Goal: Communication & Community: Answer question/provide support

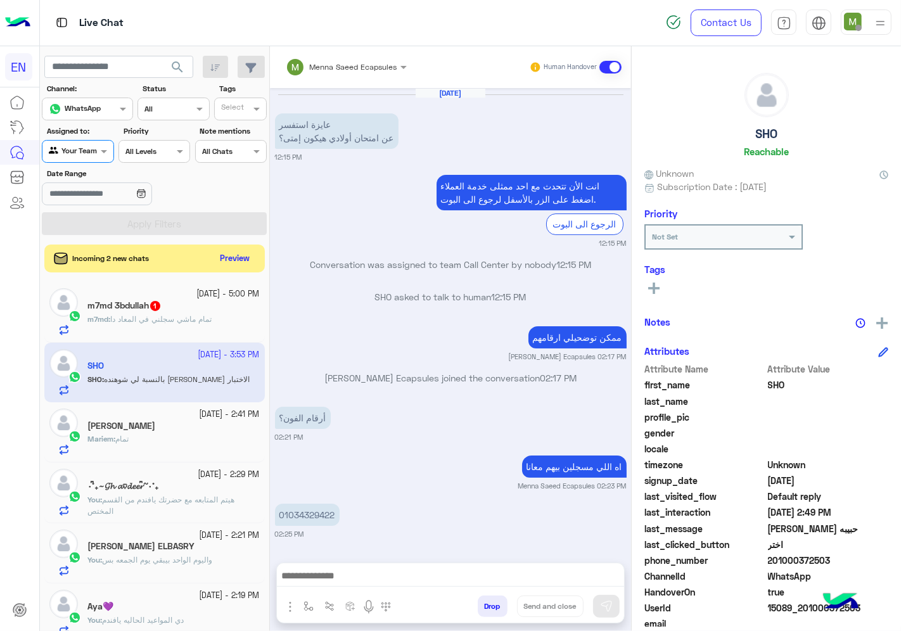
scroll to position [49, 0]
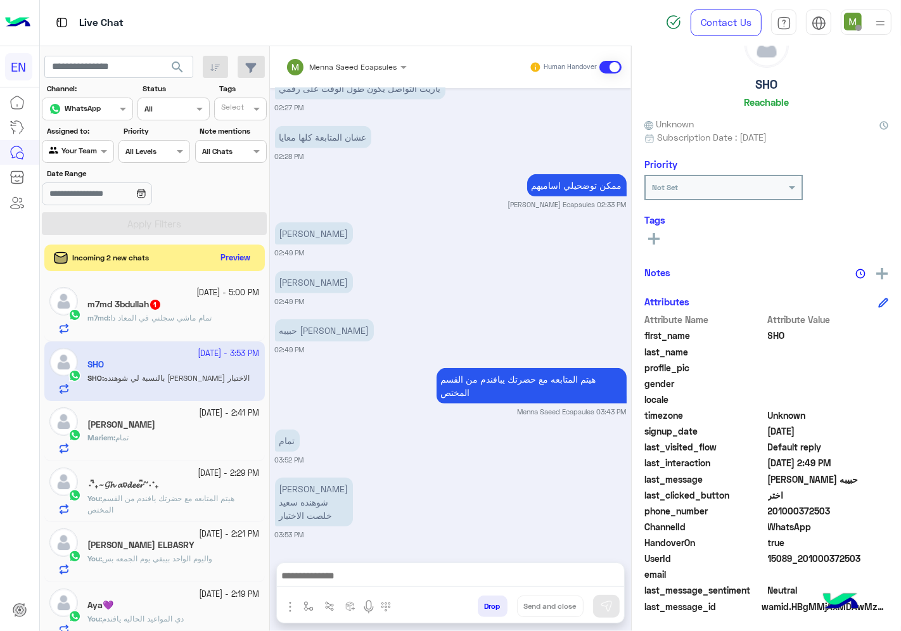
click at [241, 252] on button "Preview" at bounding box center [235, 258] width 39 height 17
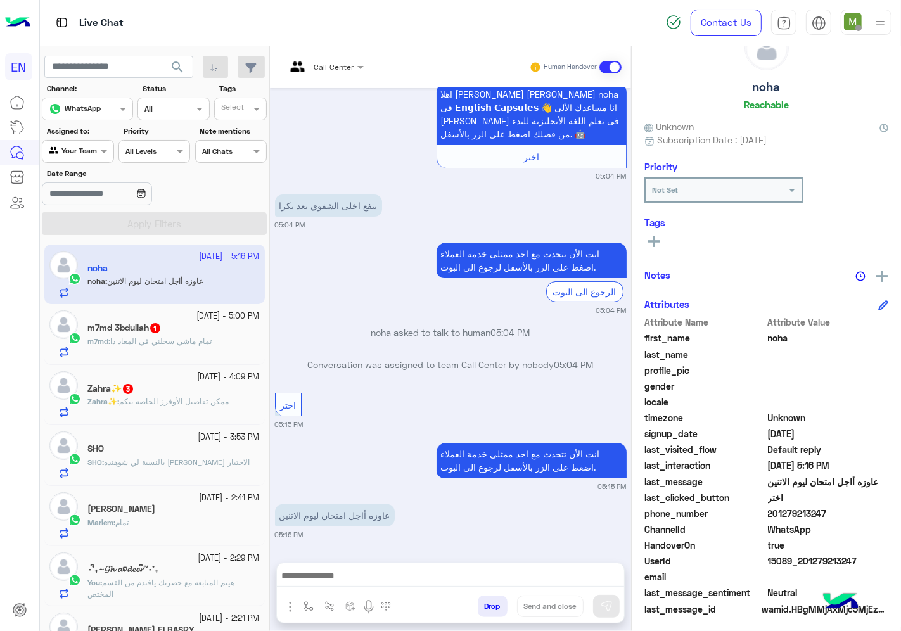
scroll to position [49, 0]
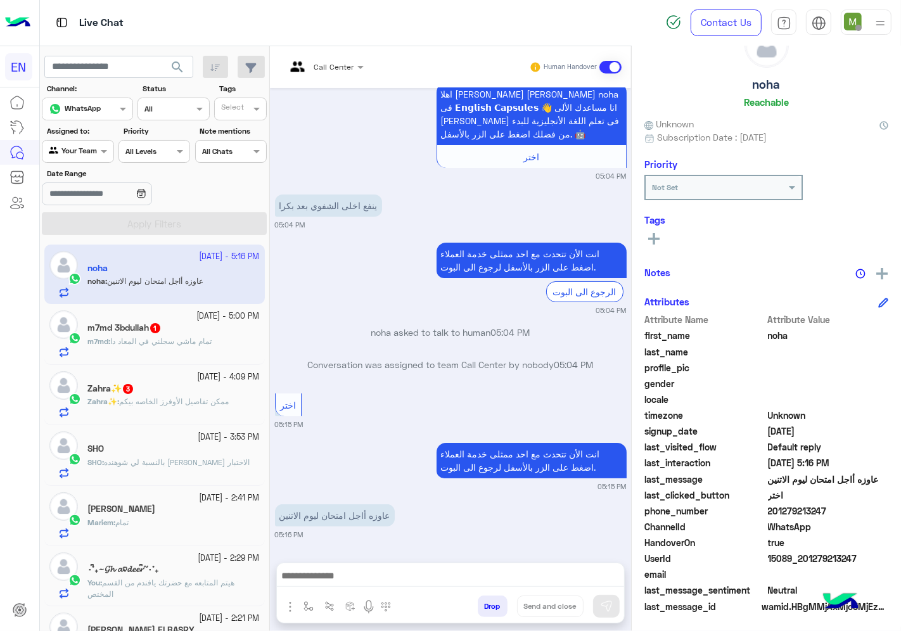
drag, startPoint x: 832, startPoint y: 504, endPoint x: 770, endPoint y: 509, distance: 62.3
click at [770, 509] on span "201279213247" at bounding box center [828, 510] width 121 height 13
copy span "01279213247"
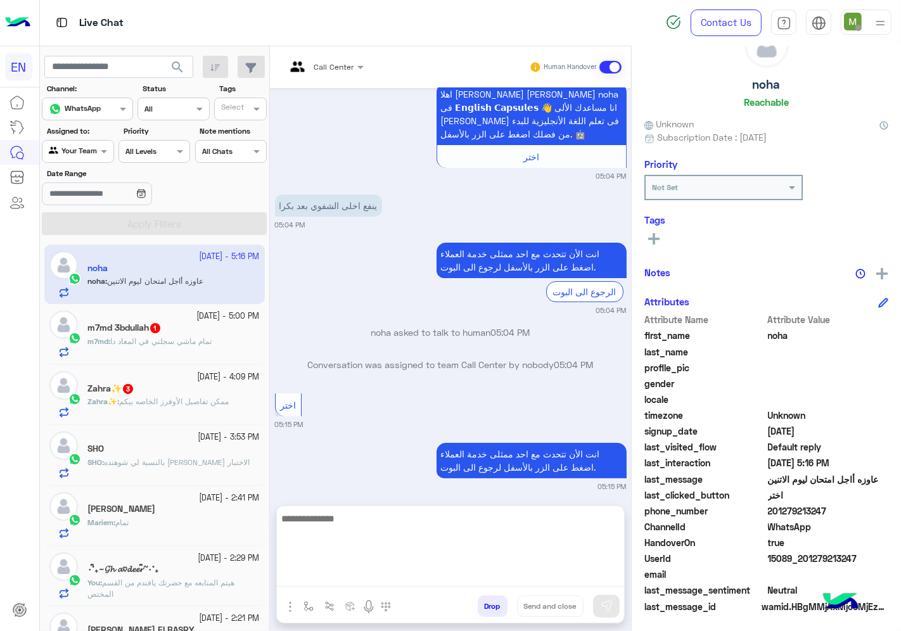
click at [436, 573] on textarea at bounding box center [450, 549] width 347 height 76
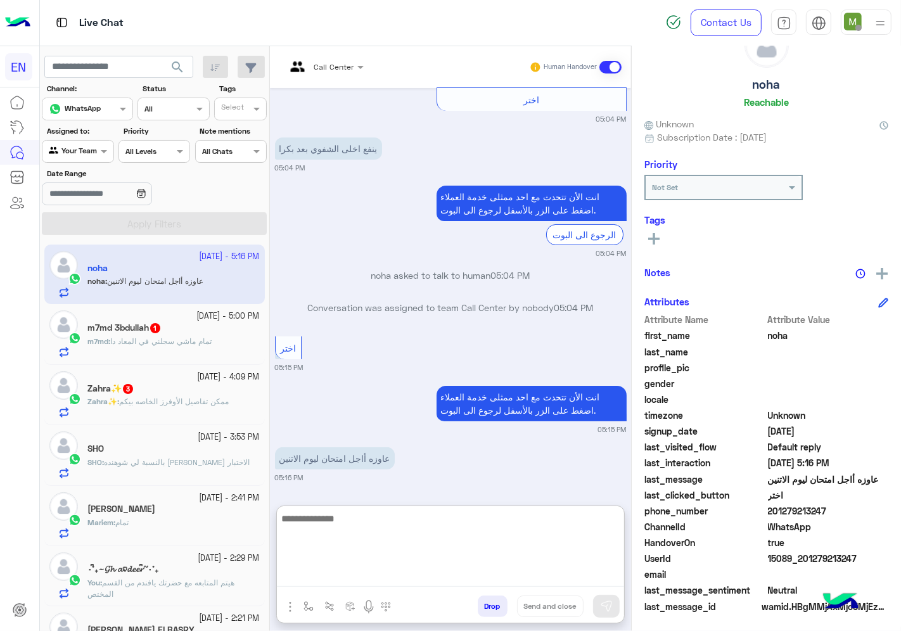
click at [483, 535] on textarea at bounding box center [450, 549] width 347 height 76
type textarea "**********"
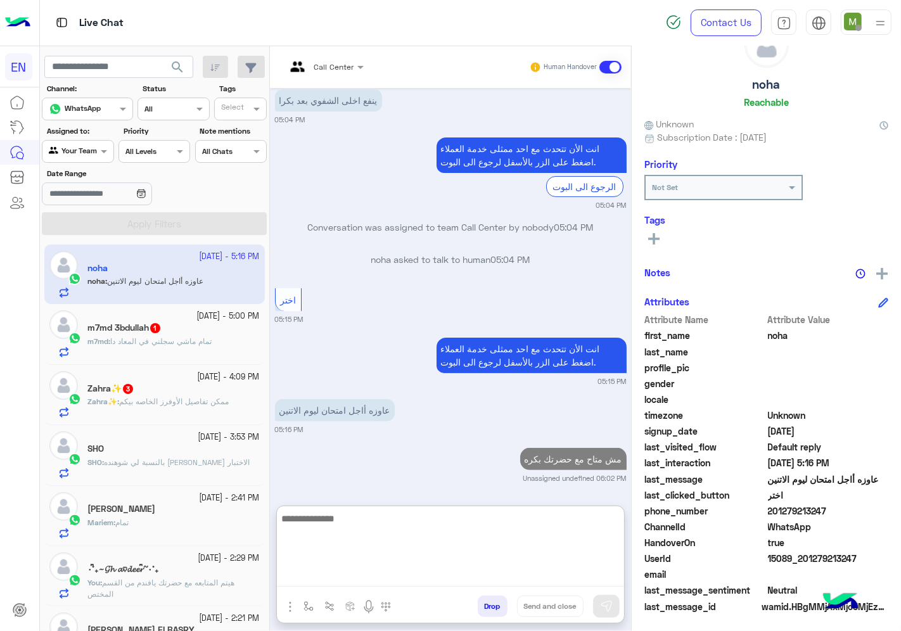
scroll to position [242, 0]
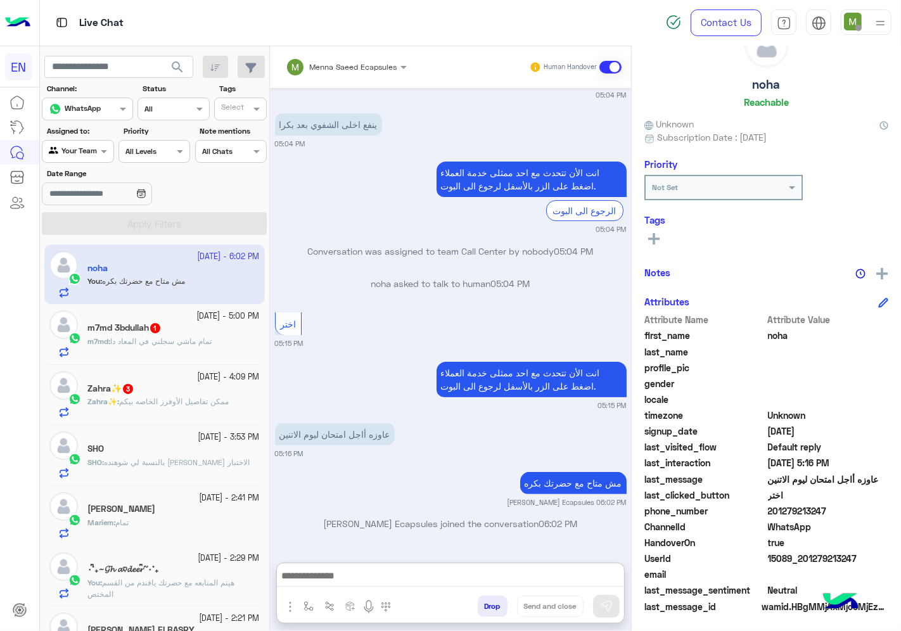
click at [161, 340] on span "تمام ماشي سجلني في المعاد دا" at bounding box center [160, 341] width 101 height 10
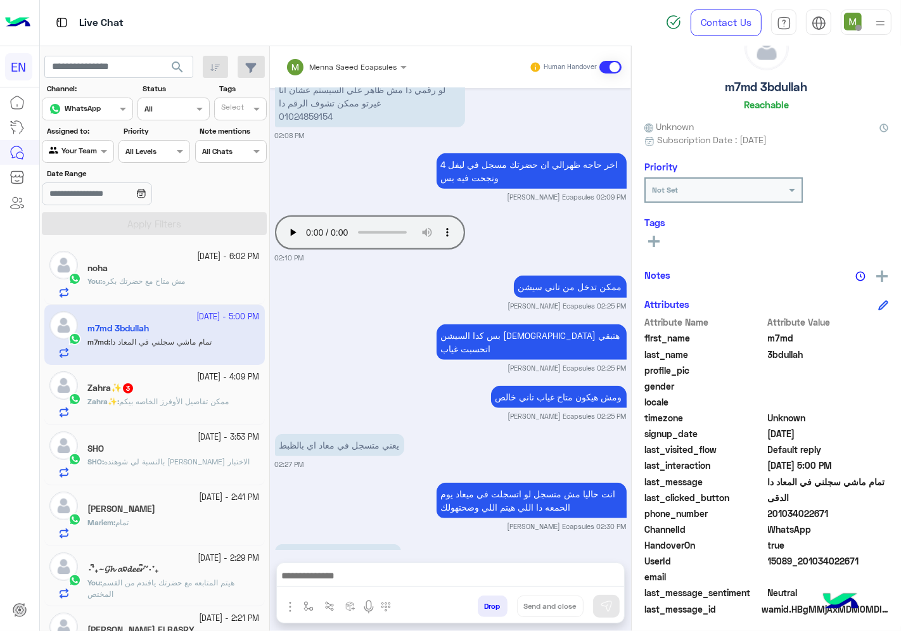
scroll to position [49, 0]
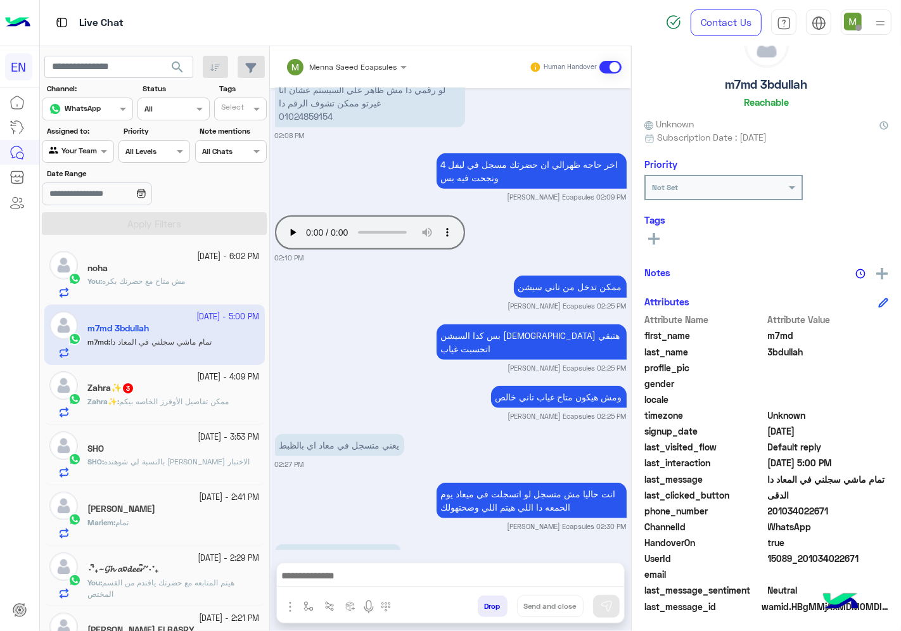
click at [195, 400] on span "ممكن تفاصيل الأوفرز الخاصه بيكم" at bounding box center [174, 402] width 110 height 10
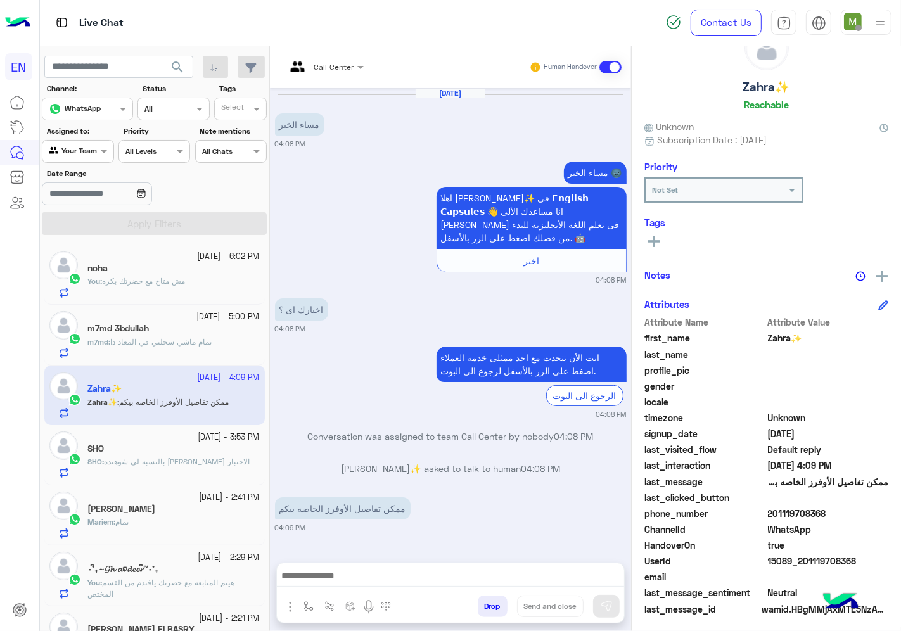
scroll to position [49, 0]
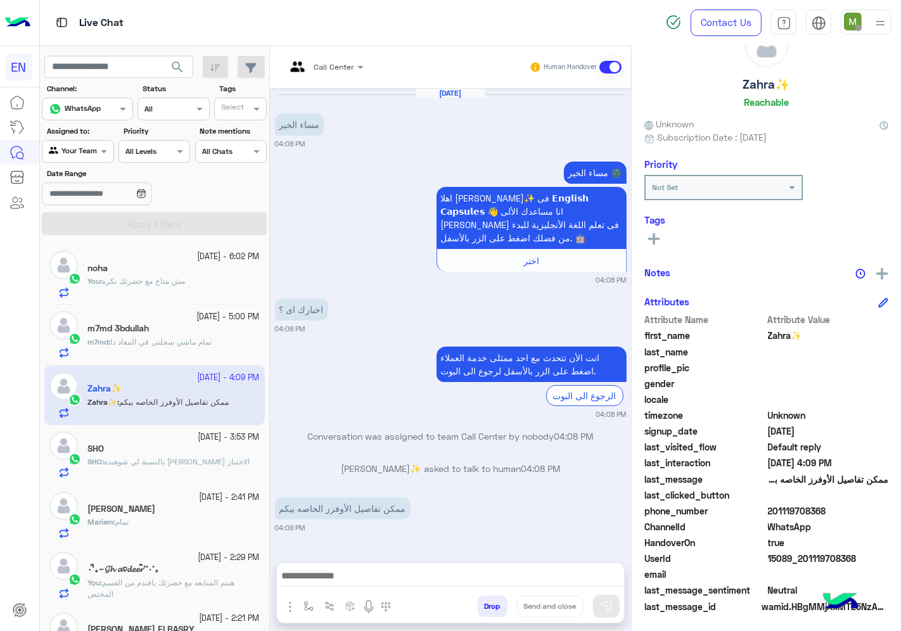
click at [331, 70] on input "text" at bounding box center [309, 65] width 47 height 11
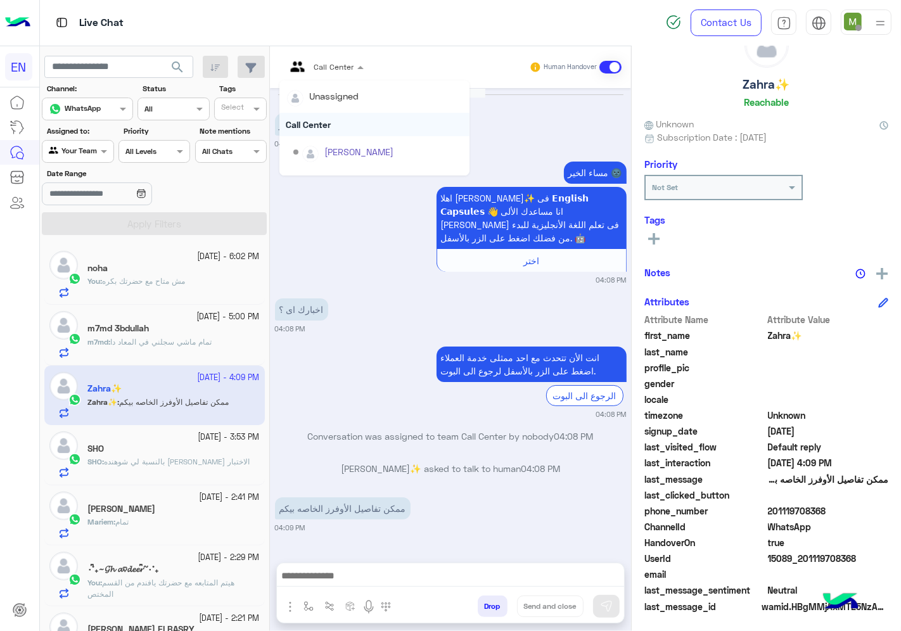
scroll to position [210, 0]
click at [317, 130] on div "Sales Team" at bounding box center [374, 131] width 190 height 23
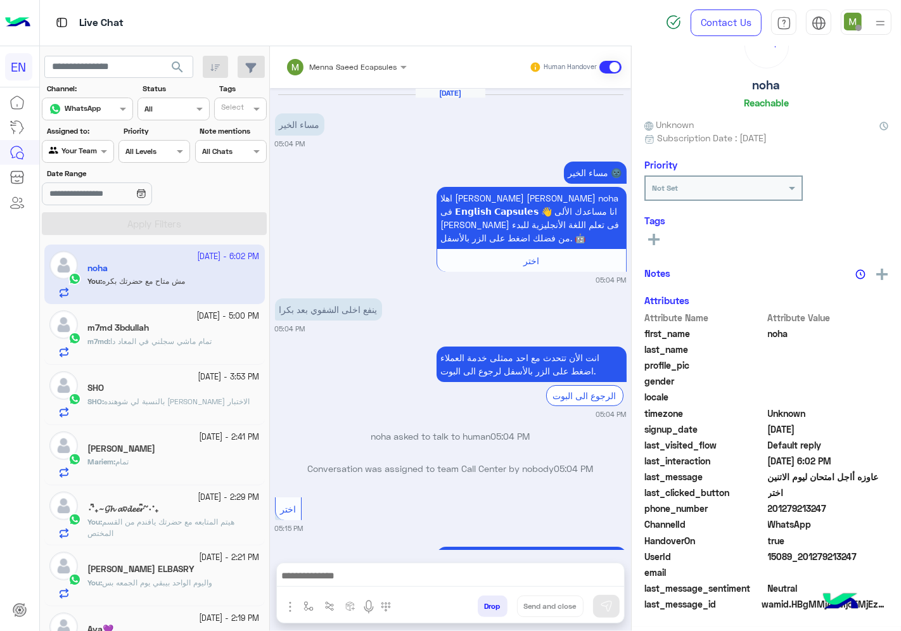
scroll to position [185, 0]
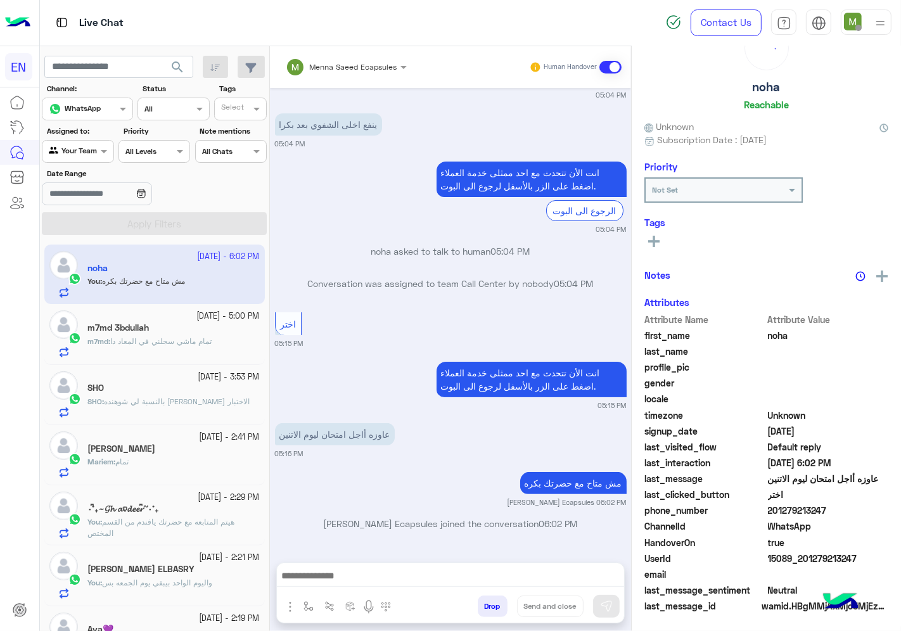
click at [173, 340] on span "تمام ماشي سجلني في المعاد دا" at bounding box center [160, 341] width 101 height 10
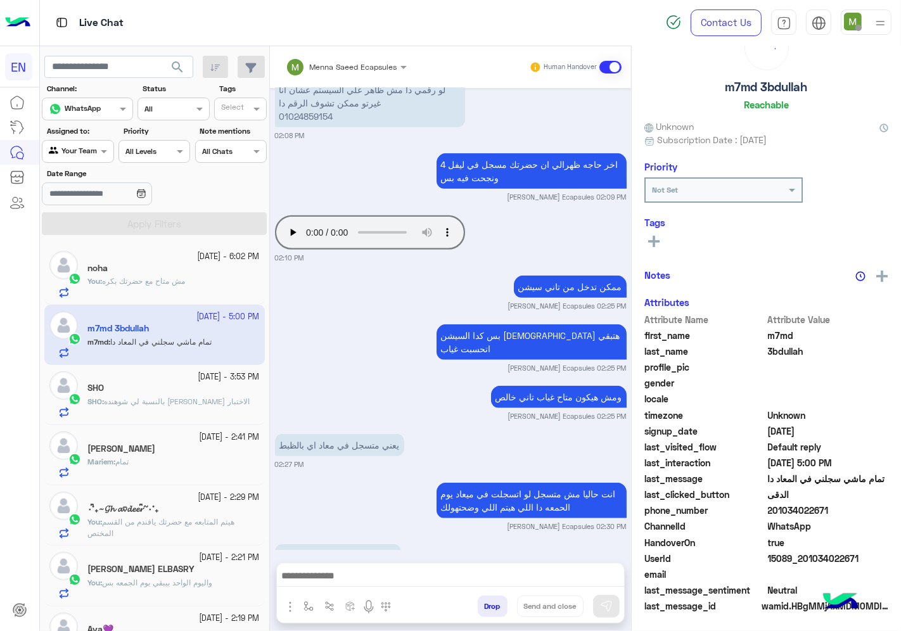
scroll to position [49, 0]
drag, startPoint x: 827, startPoint y: 505, endPoint x: 772, endPoint y: 511, distance: 56.0
click at [772, 511] on span "201034022671" at bounding box center [828, 510] width 121 height 13
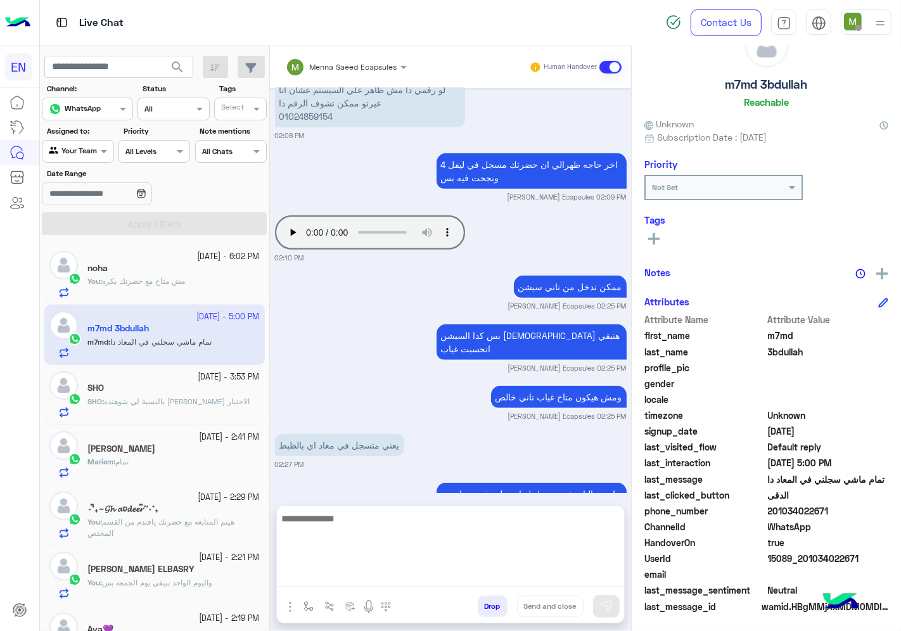
click at [483, 575] on textarea at bounding box center [450, 549] width 347 height 76
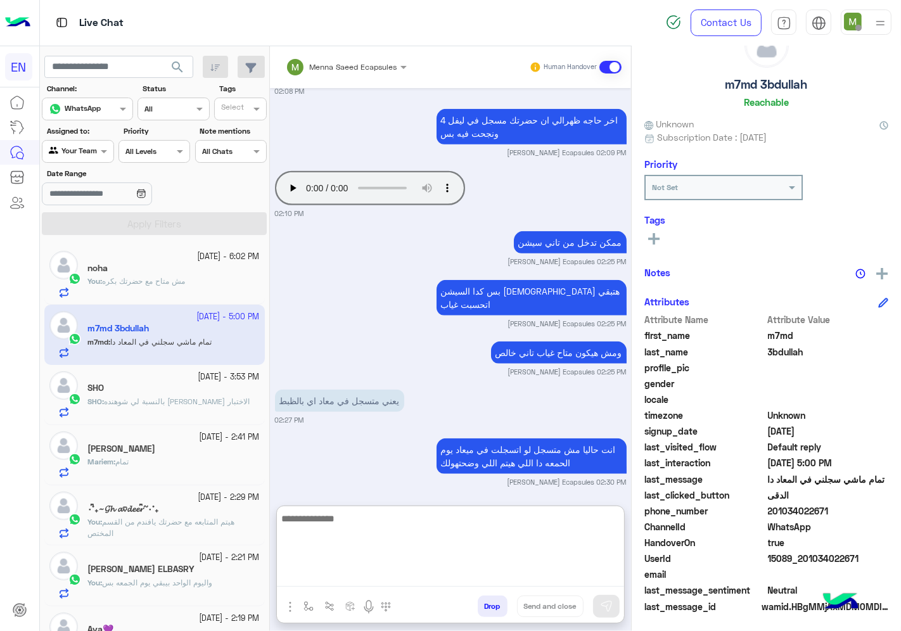
scroll to position [871, 0]
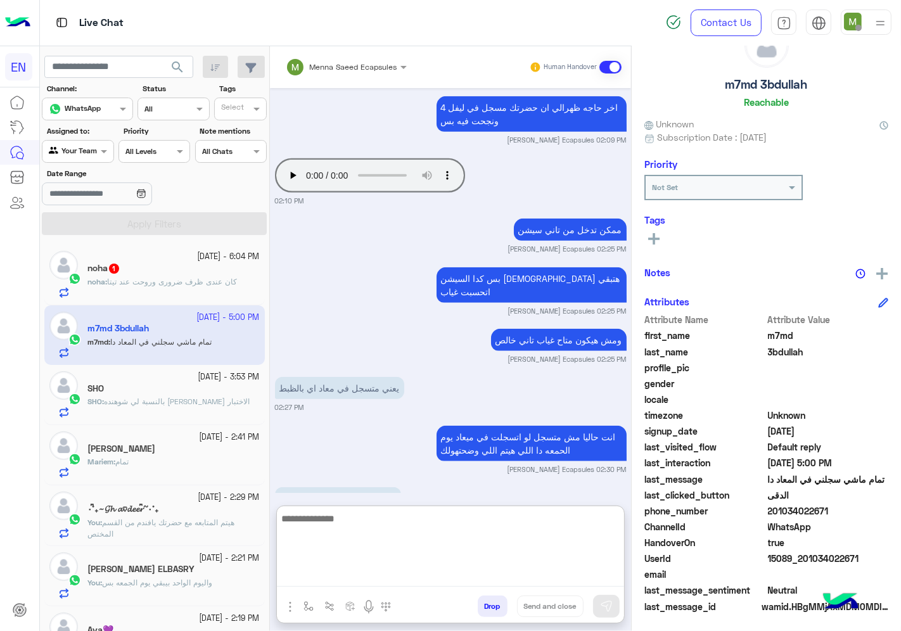
click at [515, 527] on textarea at bounding box center [450, 549] width 347 height 76
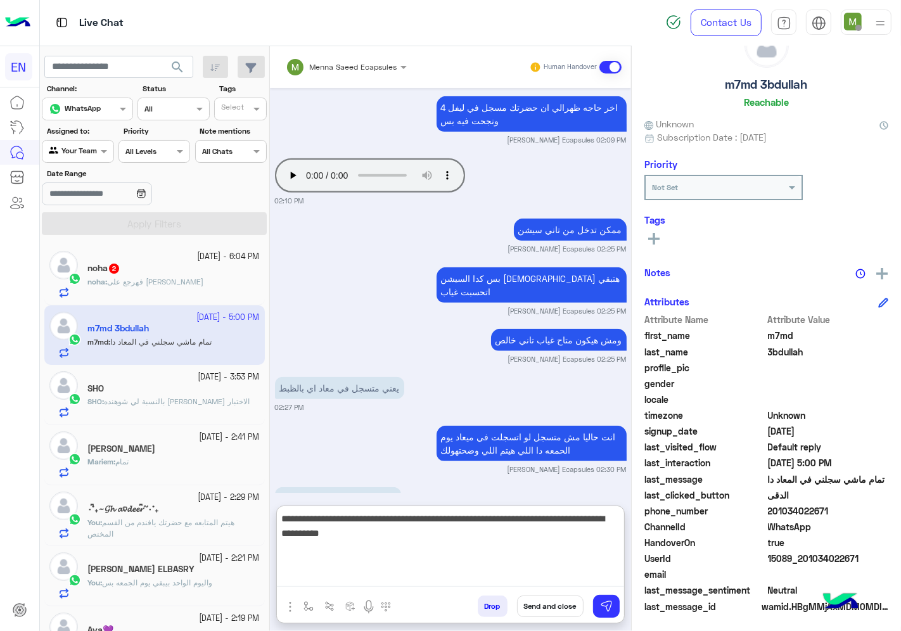
type textarea "**********"
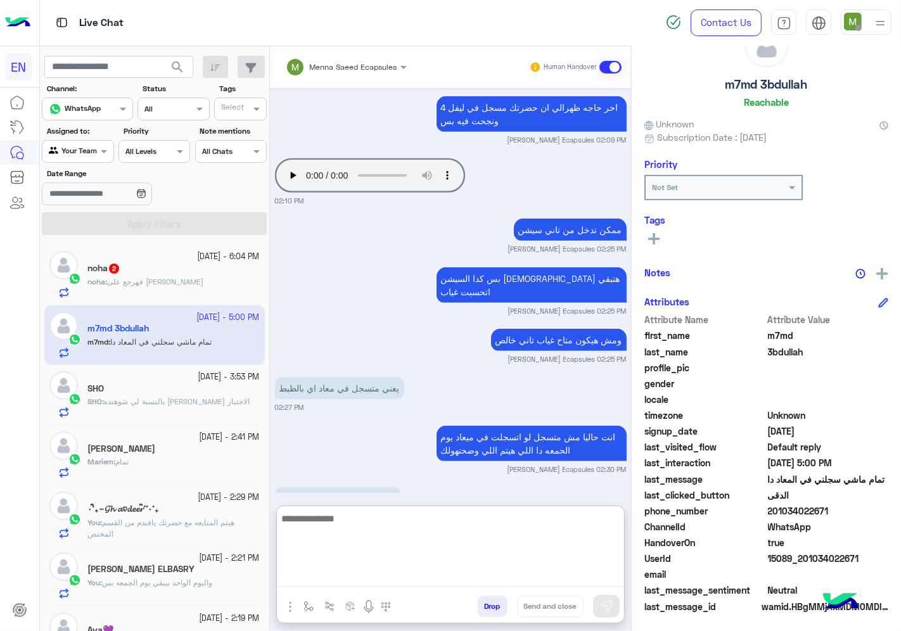
scroll to position [945, 0]
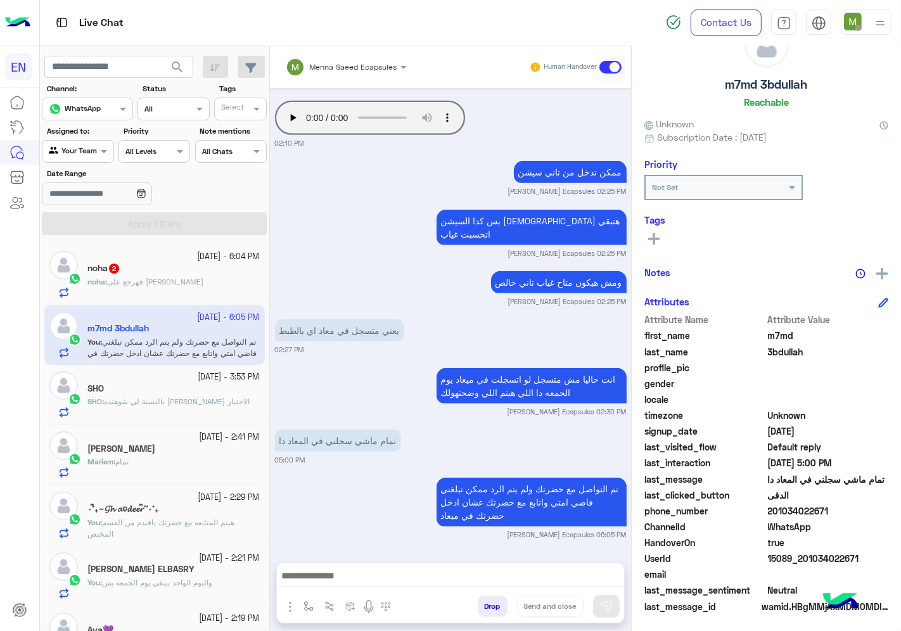
click at [198, 282] on div "noha : فهرجع على [PERSON_NAME]" at bounding box center [173, 287] width 172 height 22
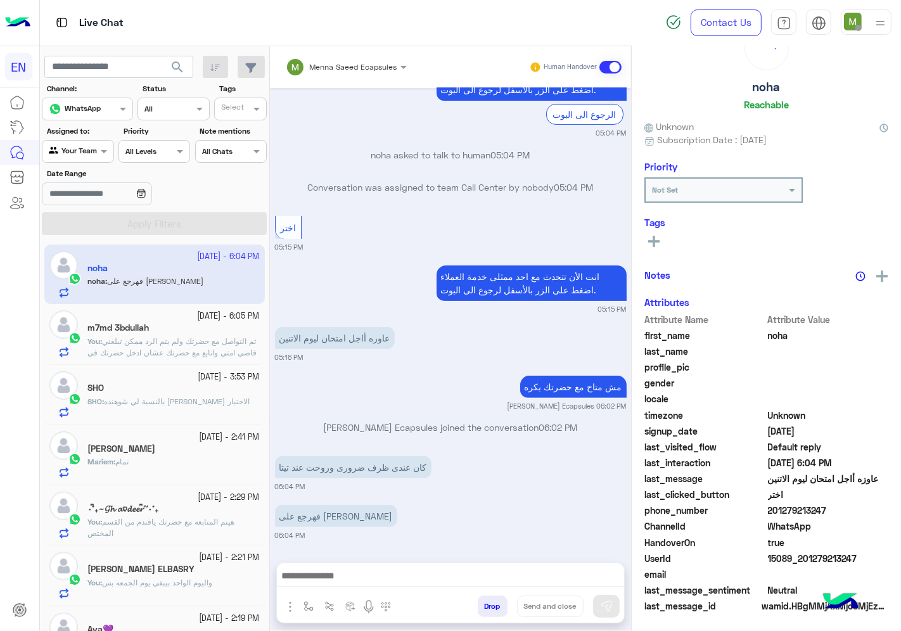
scroll to position [49, 0]
drag, startPoint x: 831, startPoint y: 508, endPoint x: 769, endPoint y: 506, distance: 62.1
click at [769, 506] on span "201279213247" at bounding box center [828, 510] width 121 height 13
copy span "01279213247"
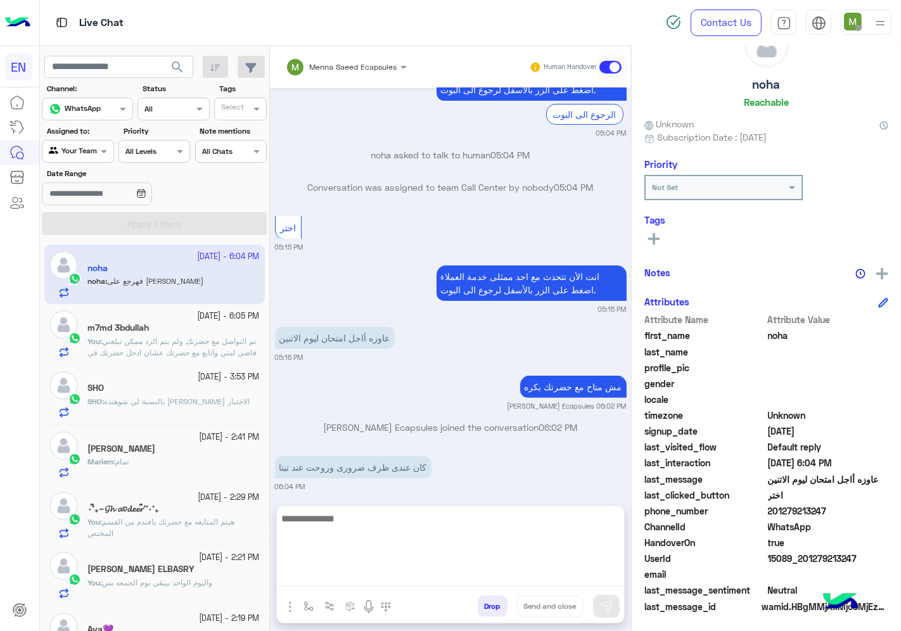
click at [518, 568] on textarea at bounding box center [450, 549] width 347 height 76
type textarea "**********"
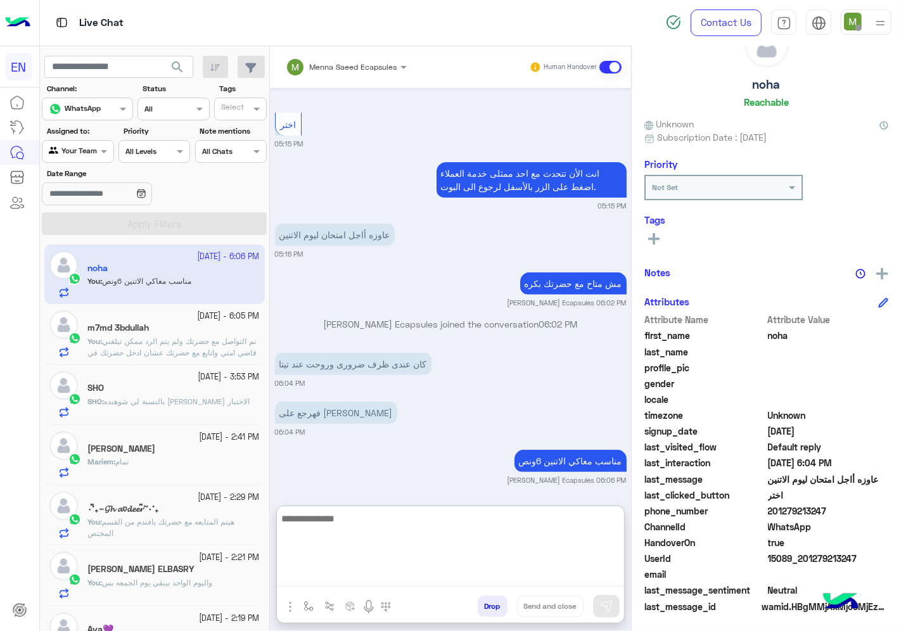
scroll to position [387, 0]
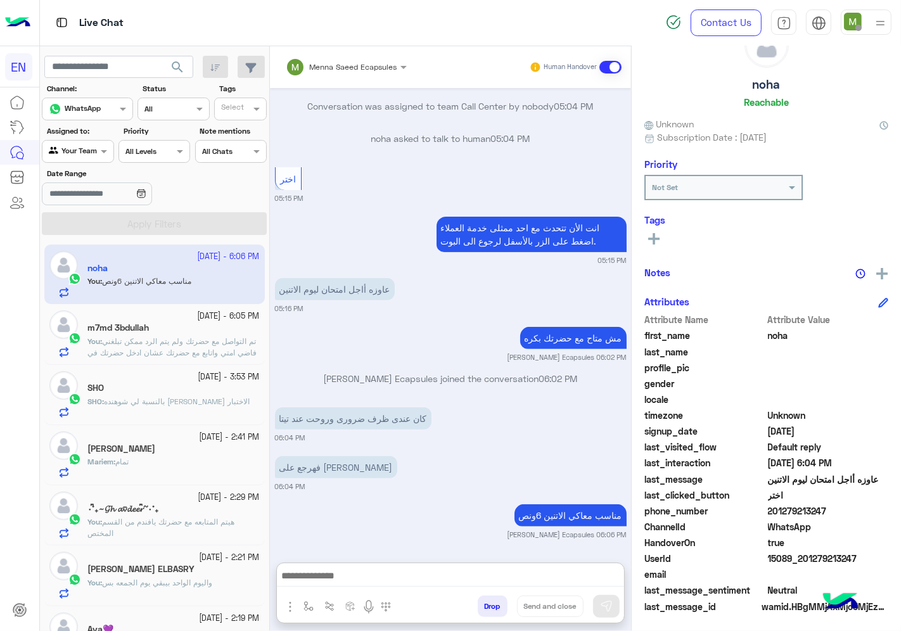
click at [91, 156] on div "Your Team" at bounding box center [73, 151] width 48 height 13
click at [93, 203] on b "Unassigned" at bounding box center [85, 200] width 48 height 11
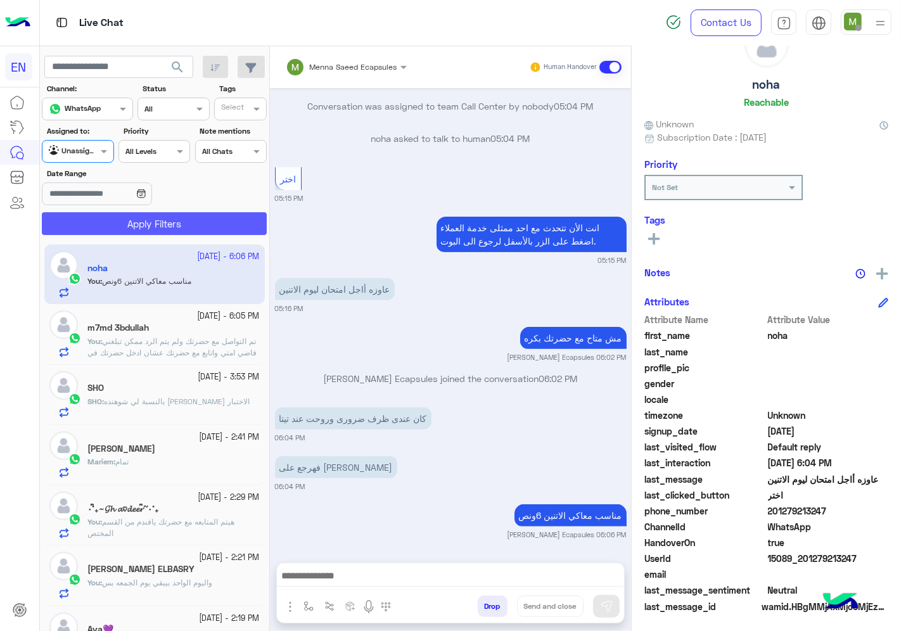
click at [124, 228] on button "Apply Filters" at bounding box center [154, 223] width 225 height 23
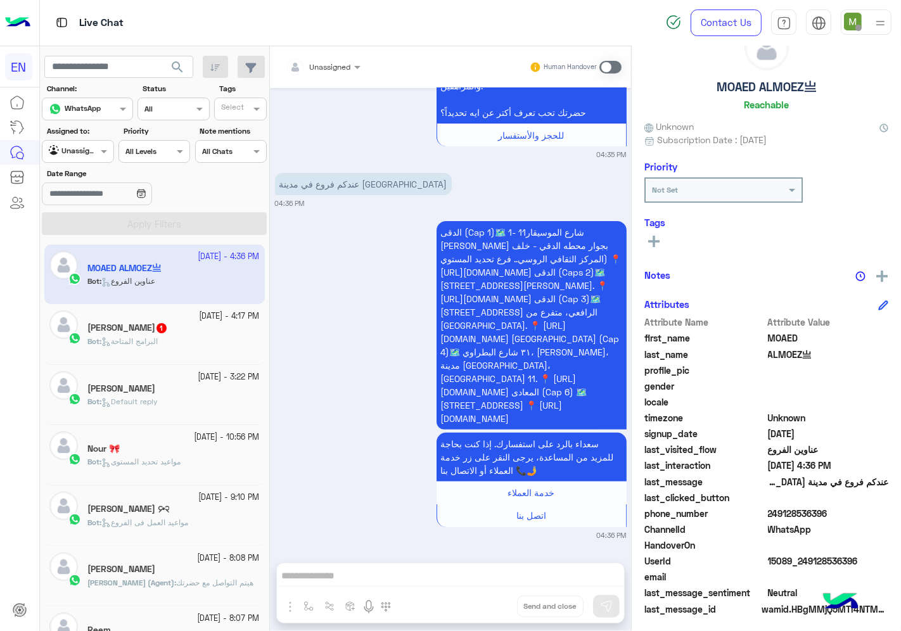
scroll to position [49, 0]
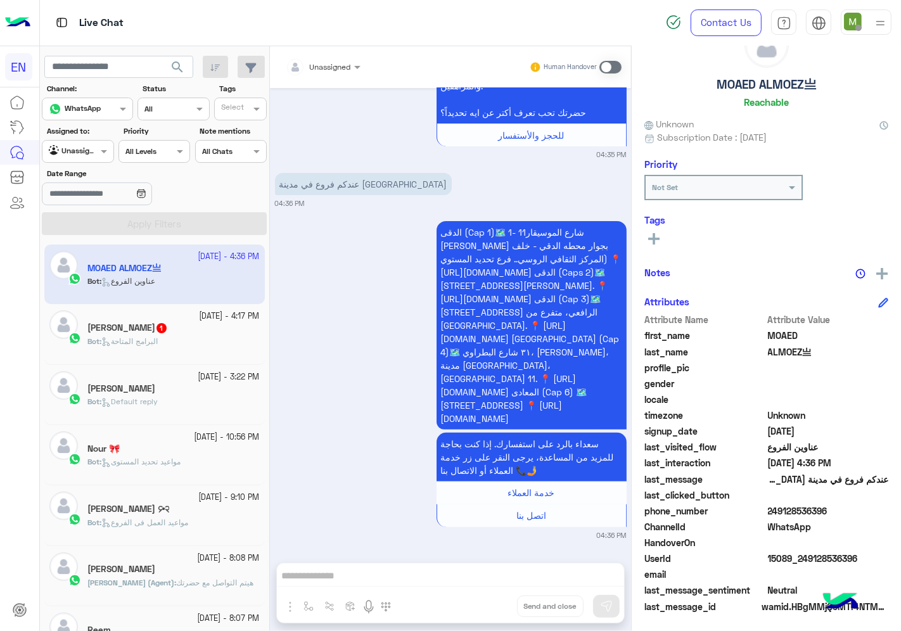
click at [338, 68] on div at bounding box center [322, 65] width 87 height 12
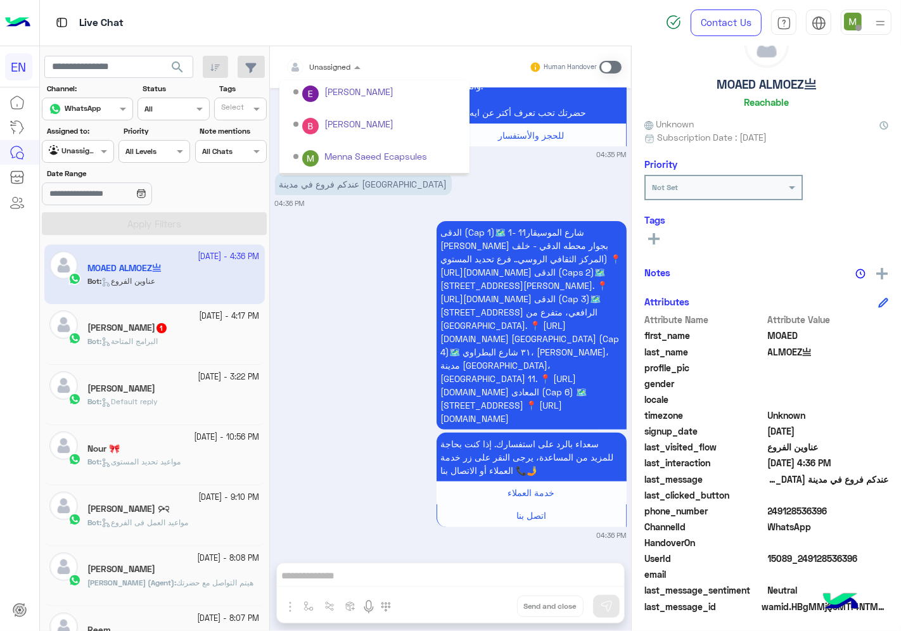
scroll to position [210, 0]
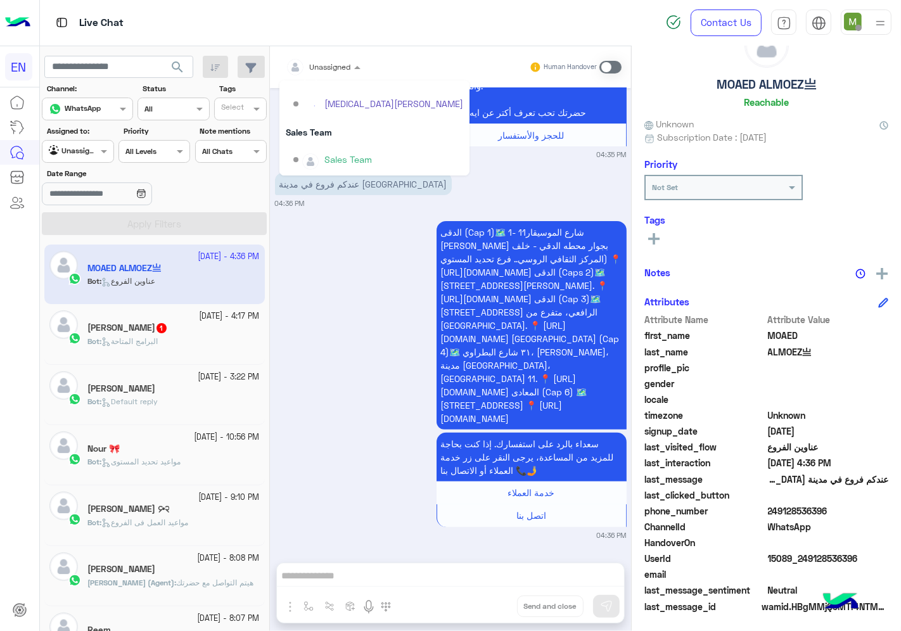
click at [320, 131] on div "Sales Team" at bounding box center [374, 131] width 190 height 23
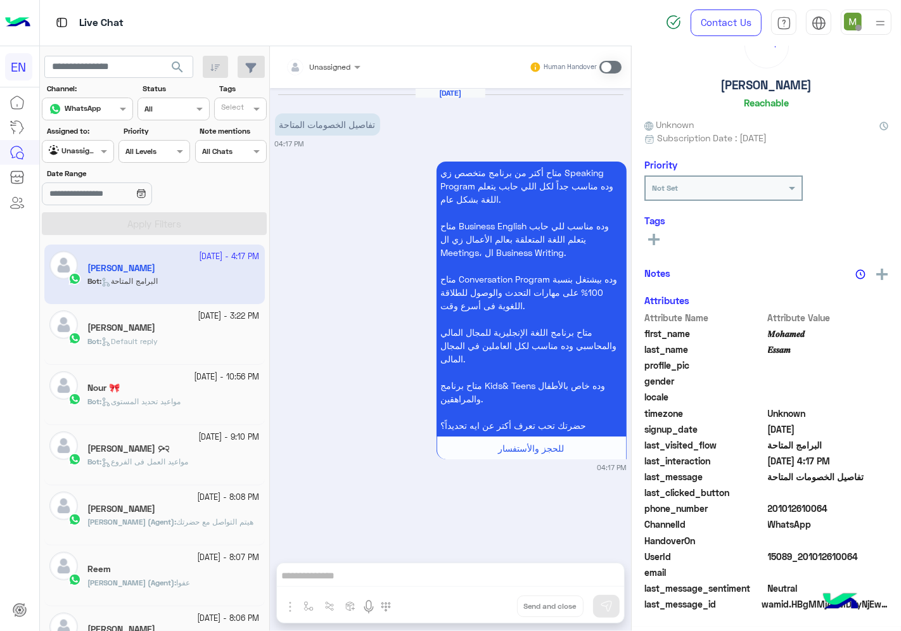
scroll to position [47, 0]
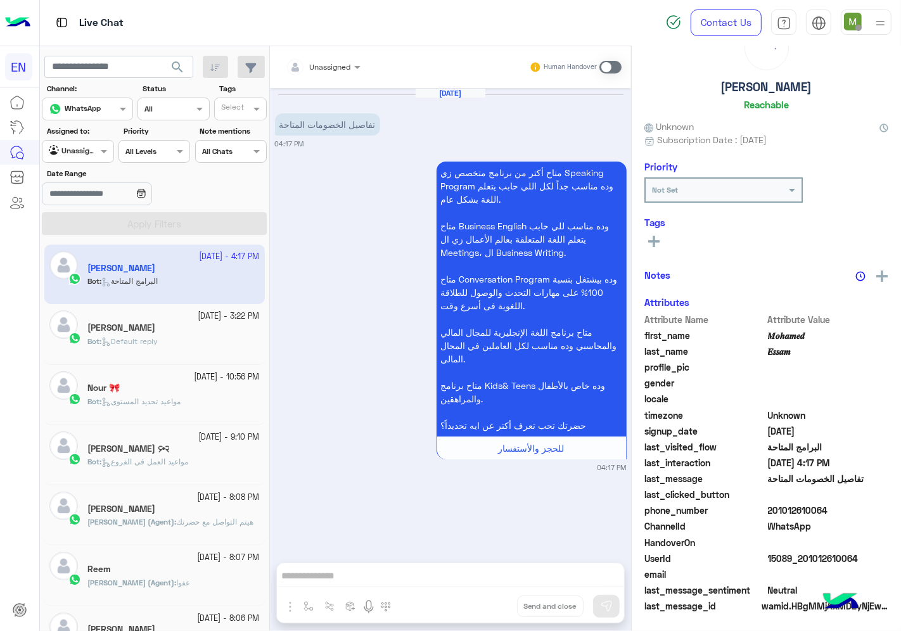
click at [328, 66] on input "text" at bounding box center [308, 65] width 44 height 11
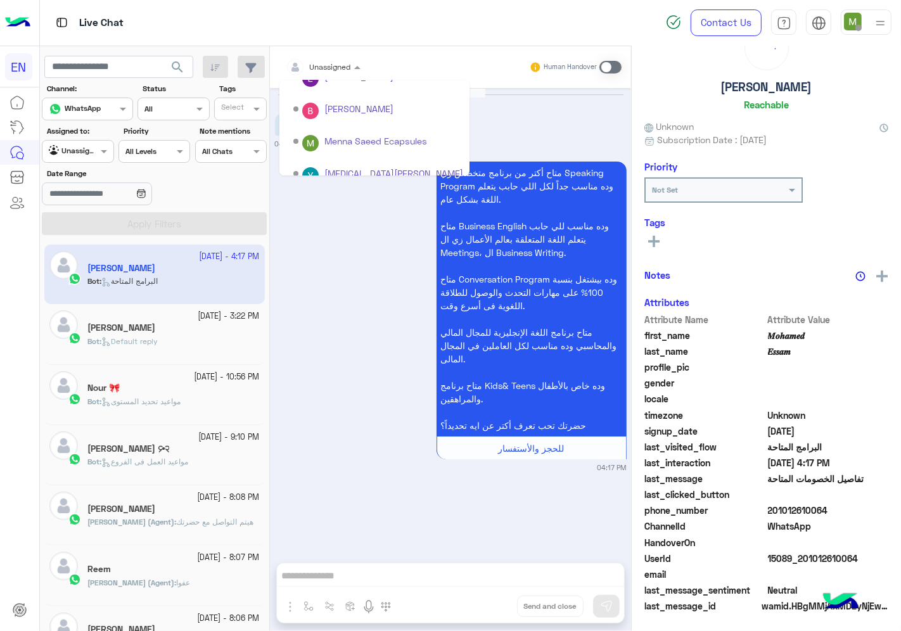
scroll to position [210, 0]
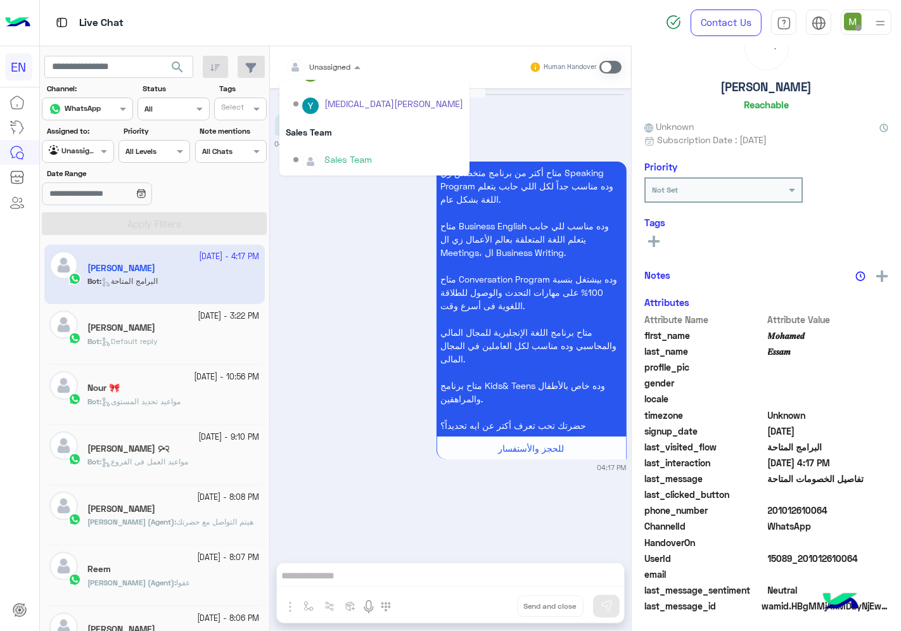
click at [319, 127] on div "Sales Team" at bounding box center [374, 131] width 190 height 23
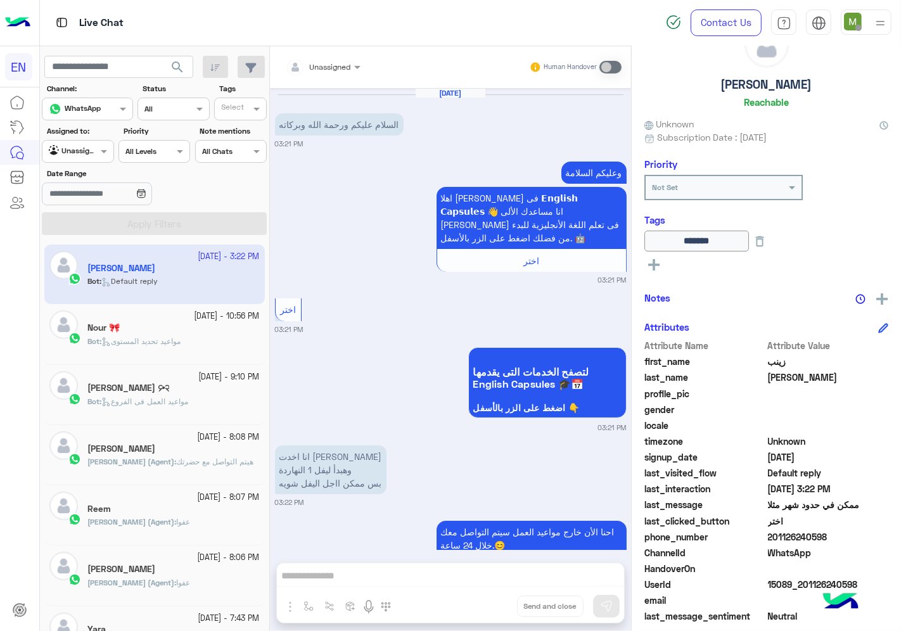
scroll to position [364, 0]
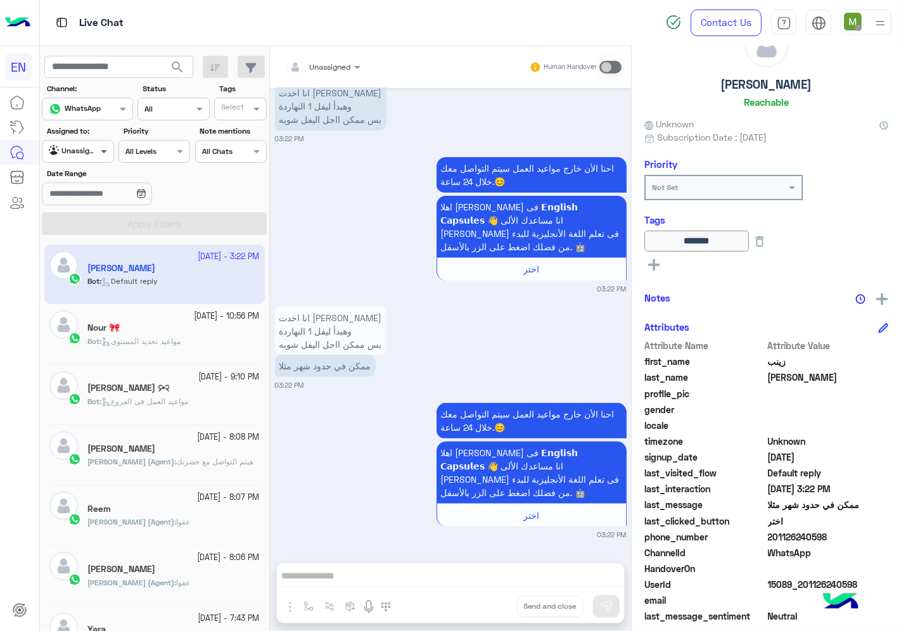
click at [100, 154] on span at bounding box center [106, 150] width 16 height 13
click at [99, 252] on b "Your Team" at bounding box center [82, 249] width 43 height 11
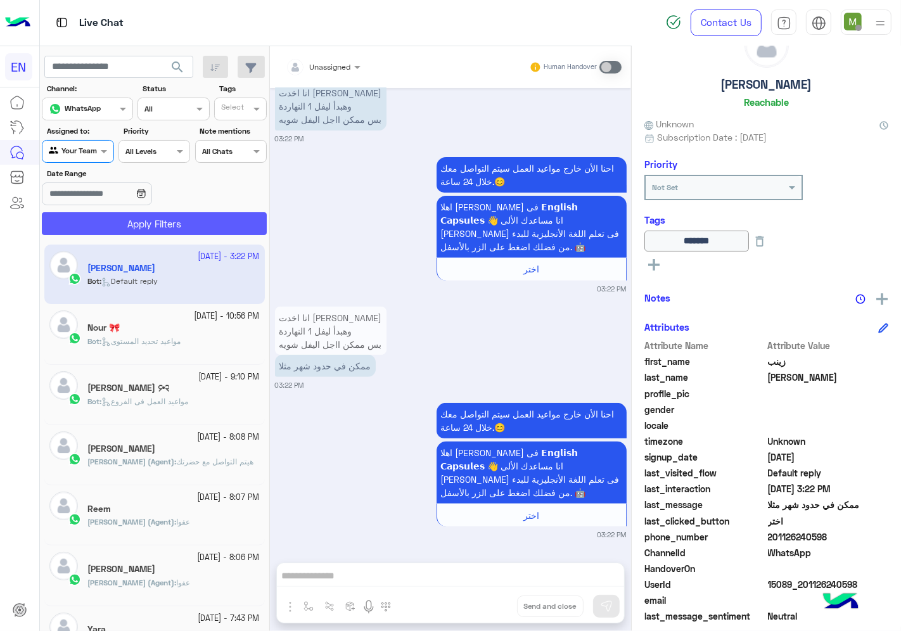
click at [124, 226] on button "Apply Filters" at bounding box center [154, 223] width 225 height 23
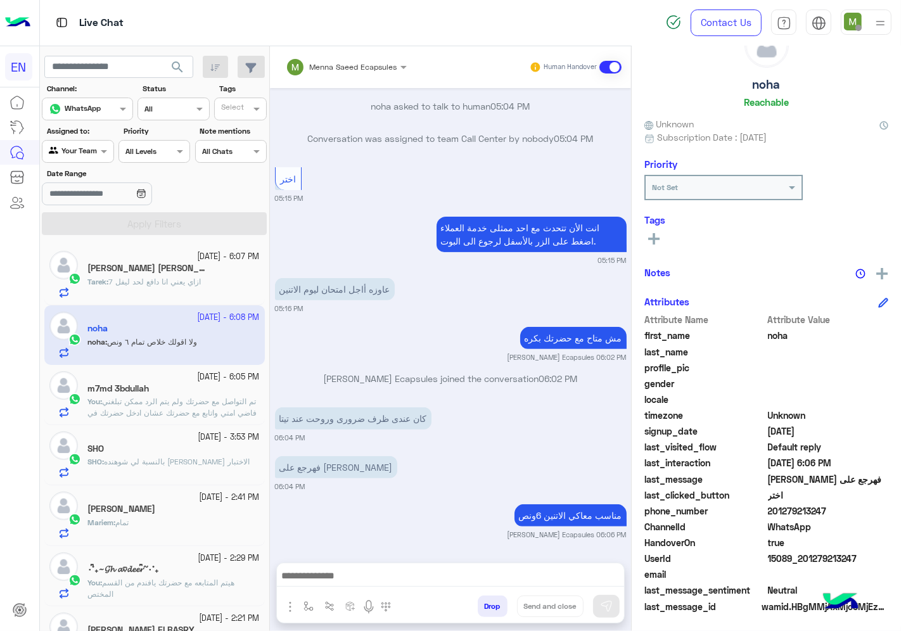
scroll to position [475, 0]
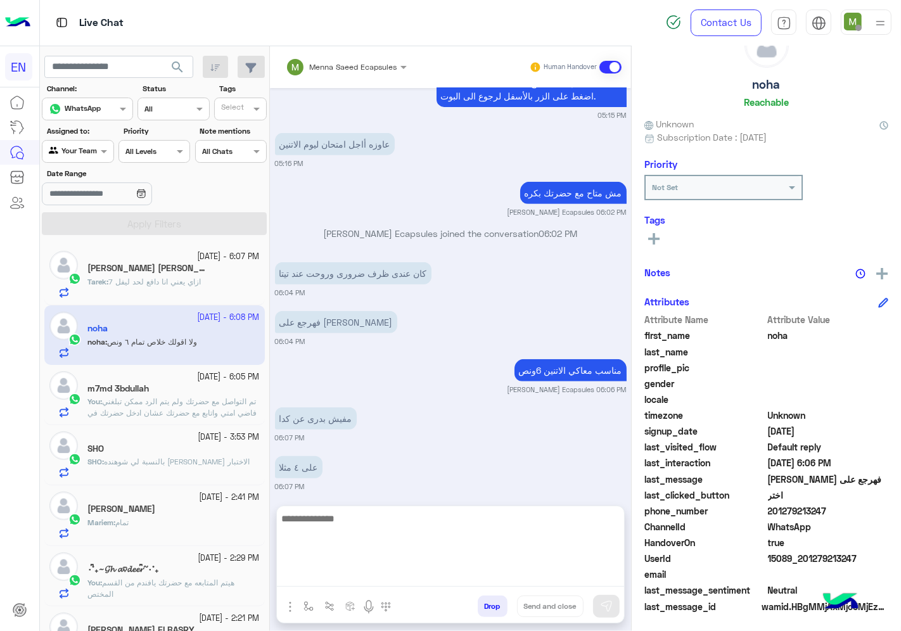
click at [425, 577] on textarea at bounding box center [450, 549] width 347 height 76
type textarea "****"
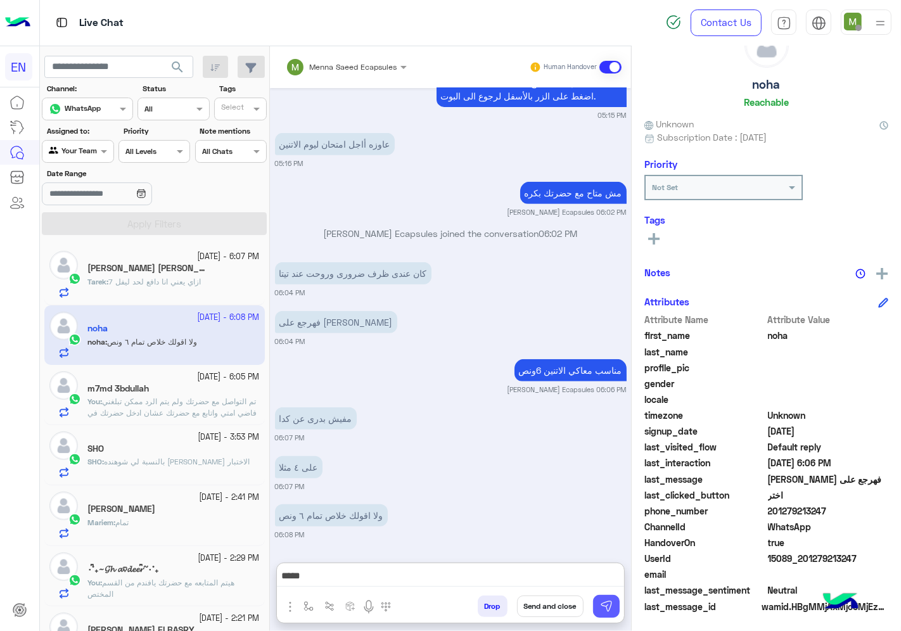
click at [611, 613] on button at bounding box center [606, 606] width 27 height 23
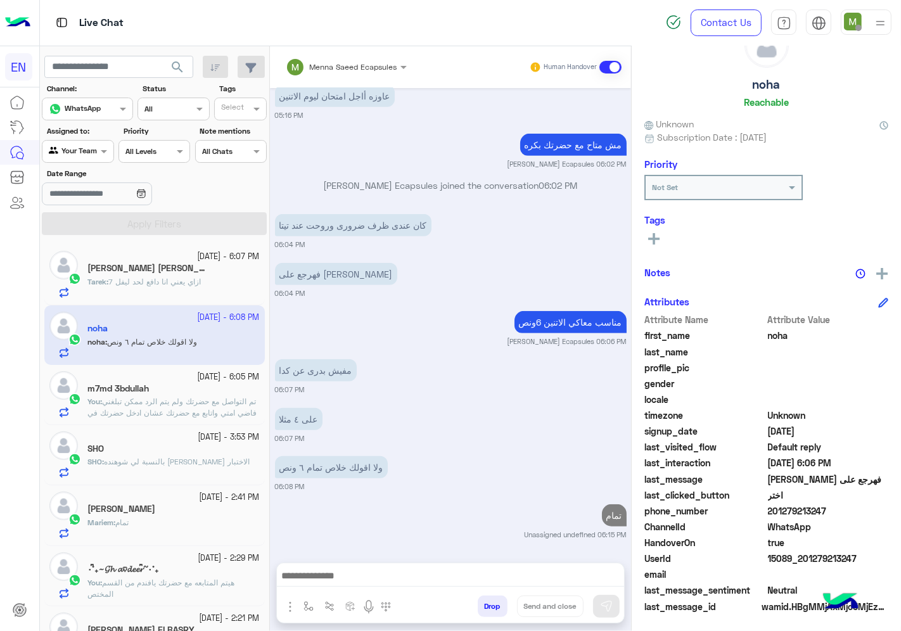
drag, startPoint x: 845, startPoint y: 510, endPoint x: 771, endPoint y: 513, distance: 73.6
click at [771, 513] on span "201279213247" at bounding box center [828, 510] width 121 height 13
copy span "01279213247"
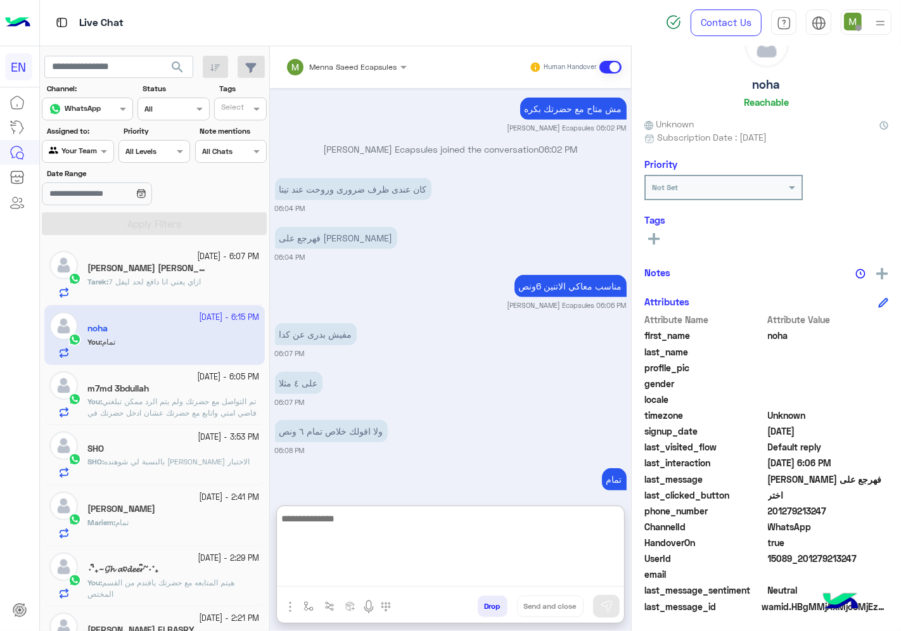
scroll to position [580, 0]
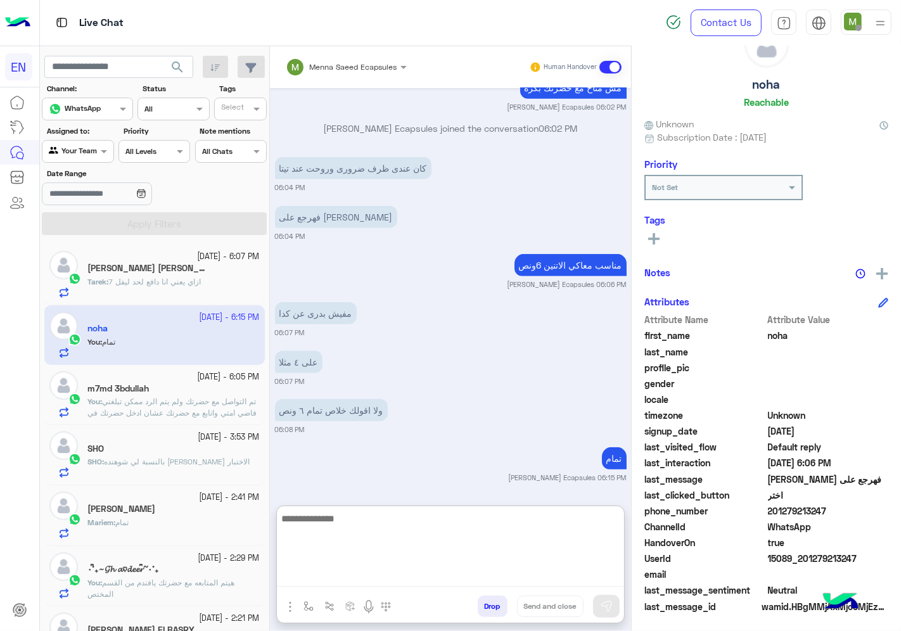
paste textarea "**********"
type textarea "**********"
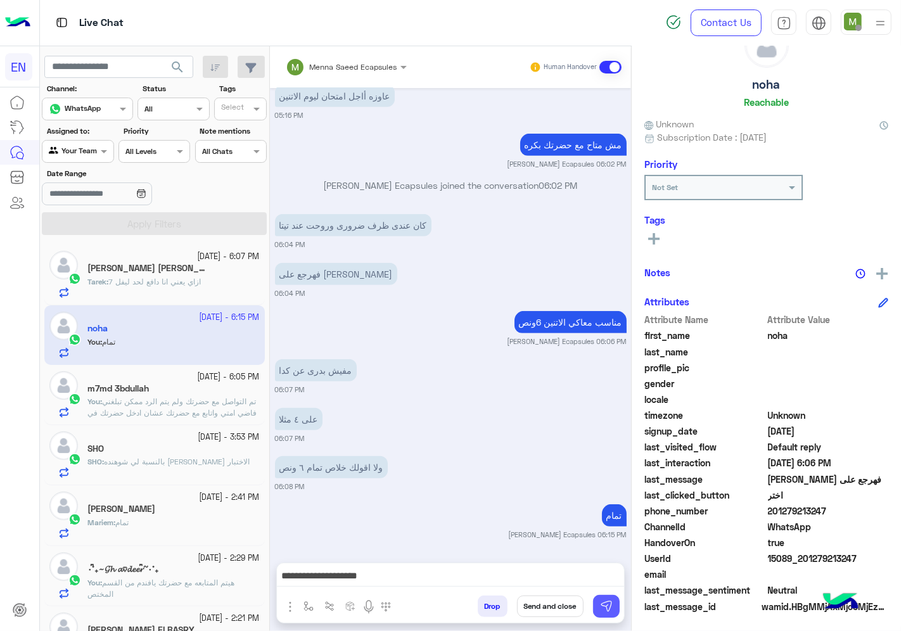
click at [603, 610] on img at bounding box center [606, 606] width 13 height 13
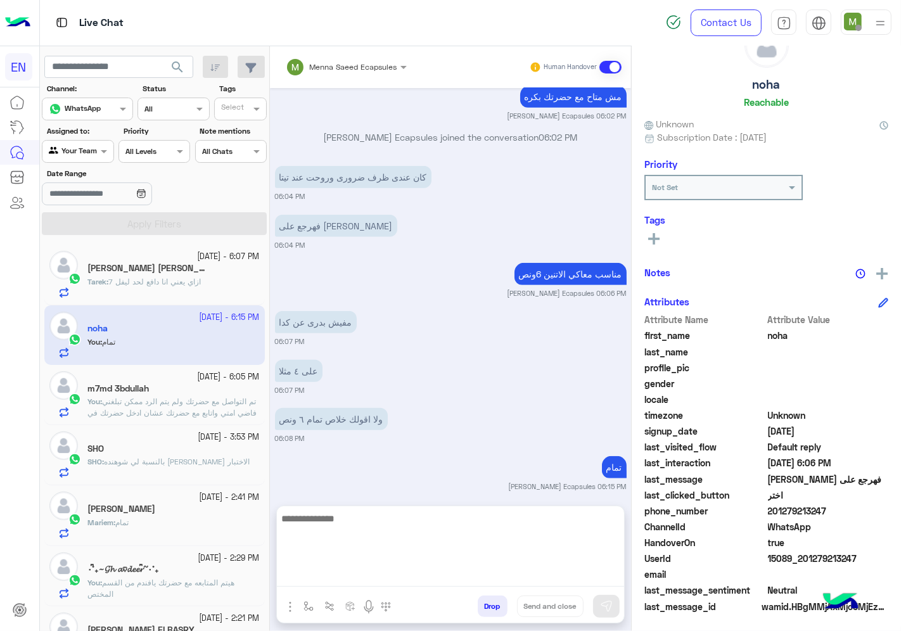
click at [589, 580] on textarea at bounding box center [450, 549] width 347 height 76
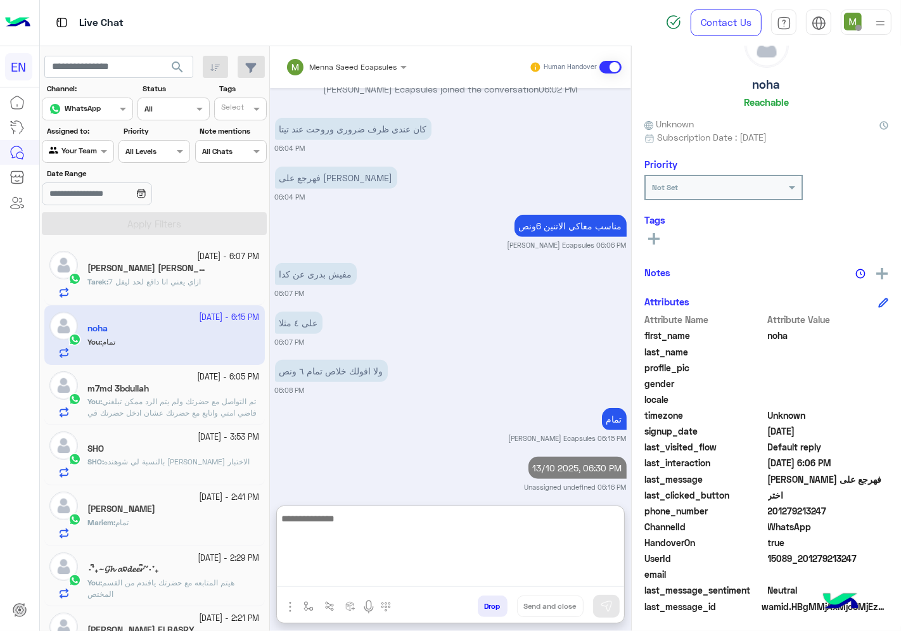
scroll to position [623, 0]
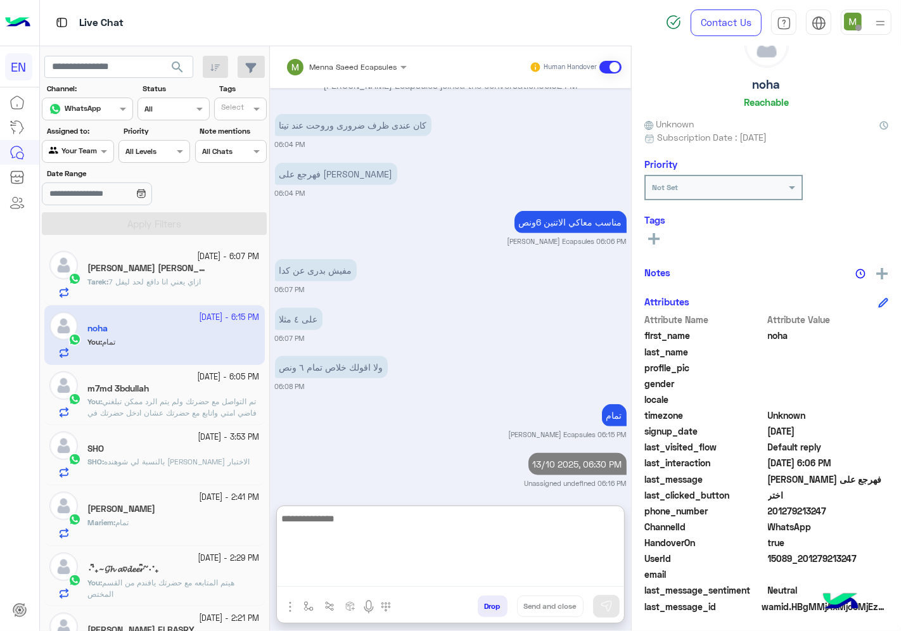
type textarea "*"
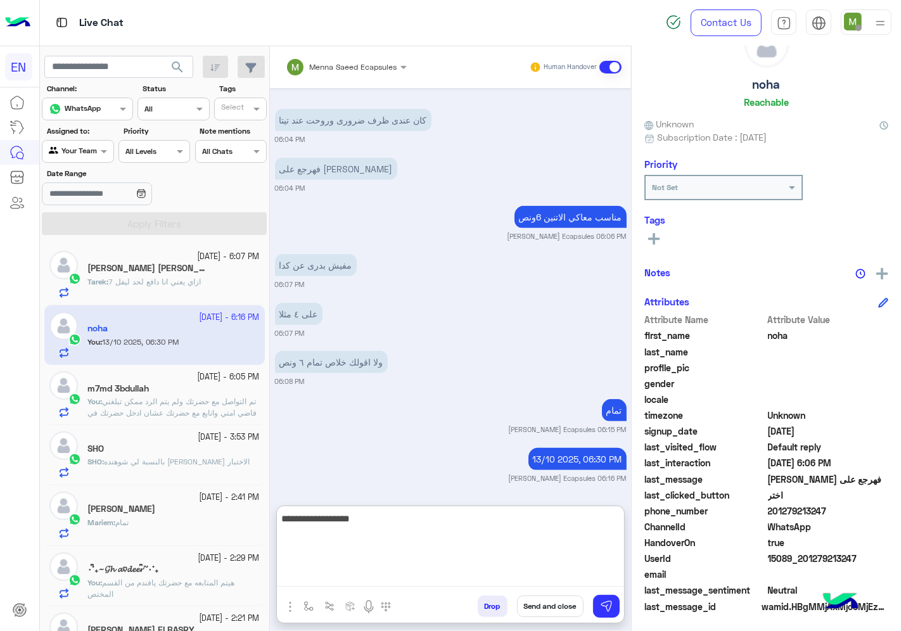
type textarea "**********"
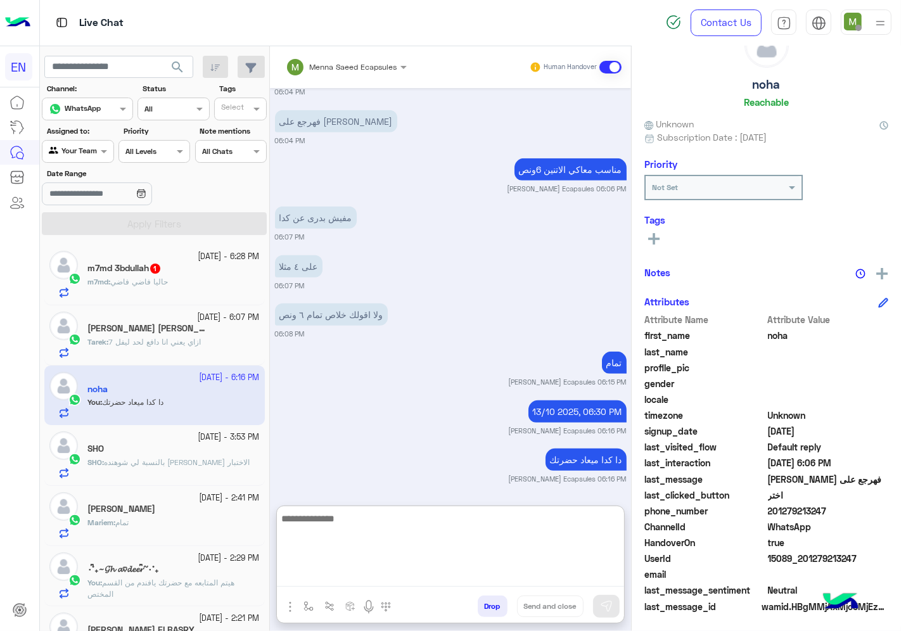
scroll to position [677, 0]
